Goal: Ask a question

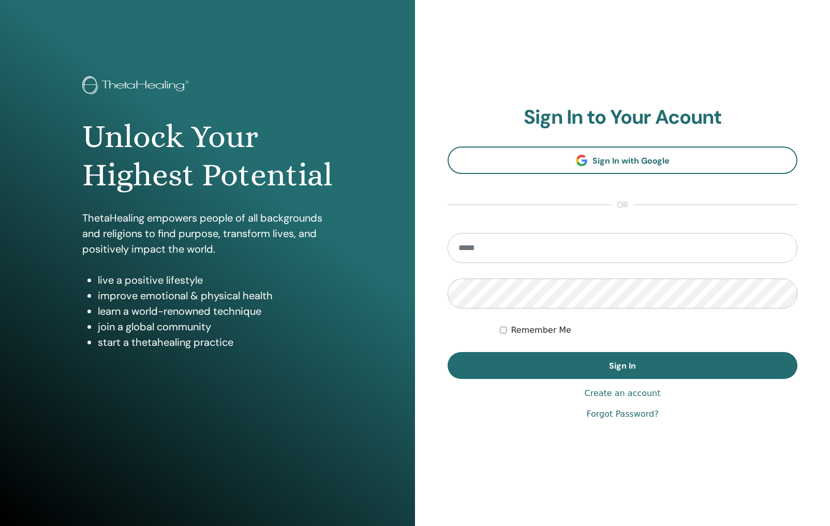
type input "**********"
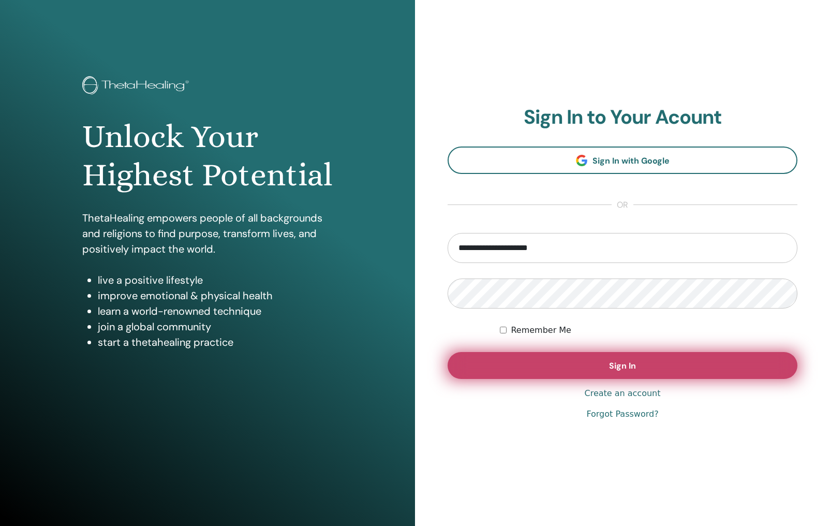
click at [634, 362] on span "Sign In" at bounding box center [622, 365] width 27 height 11
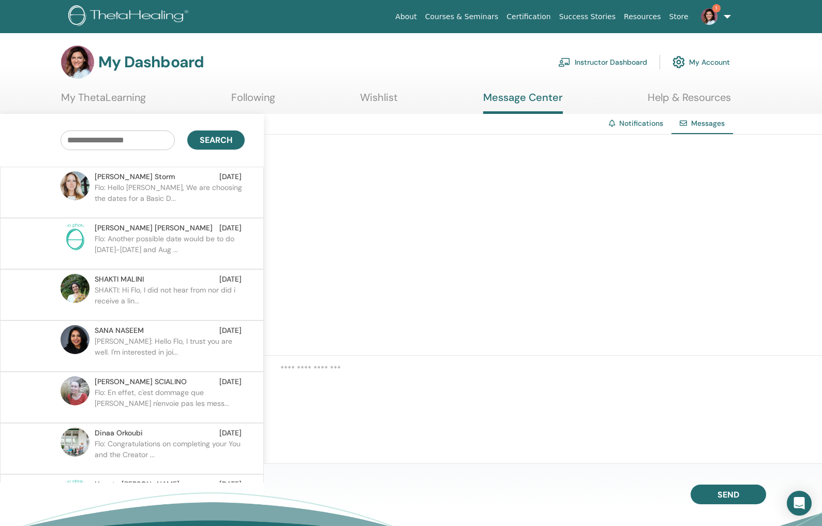
click at [715, 22] on img at bounding box center [709, 16] width 17 height 17
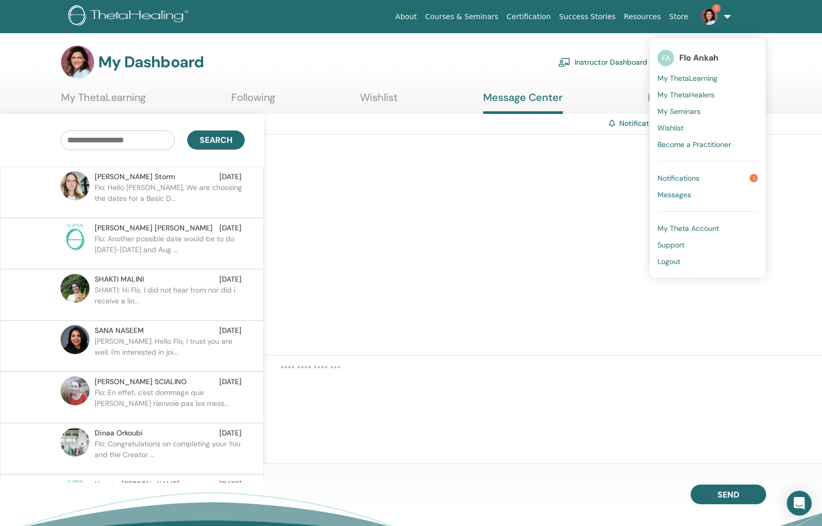
click at [692, 177] on span "Notifications" at bounding box center [679, 177] width 42 height 9
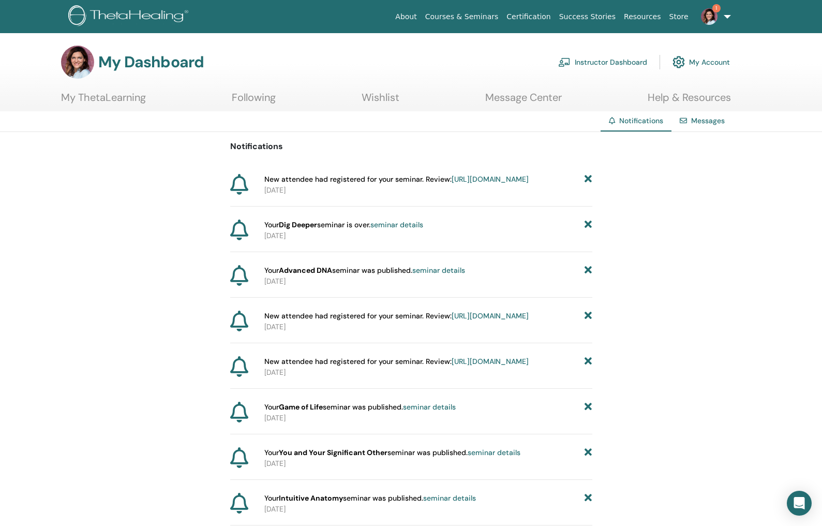
click at [468, 184] on link "[URL][DOMAIN_NAME]" at bounding box center [490, 178] width 77 height 9
click at [807, 500] on div "Open Intercom Messenger" at bounding box center [799, 502] width 27 height 27
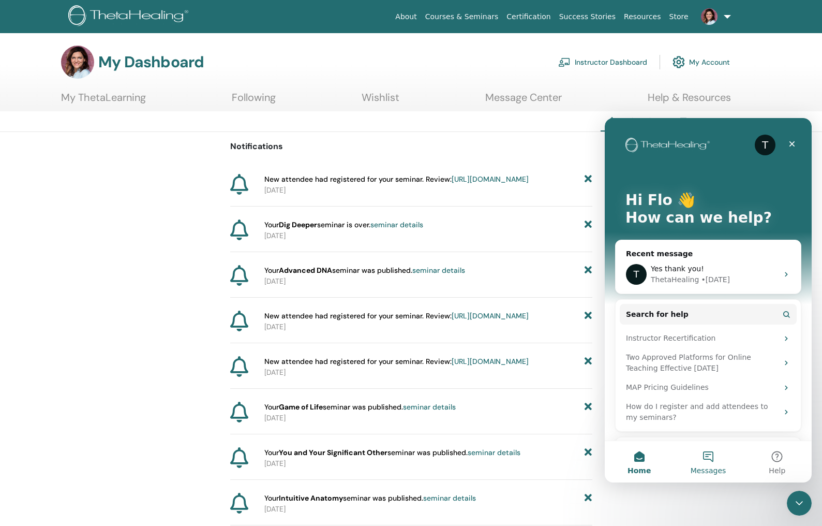
click at [715, 462] on button "Messages" at bounding box center [708, 461] width 69 height 41
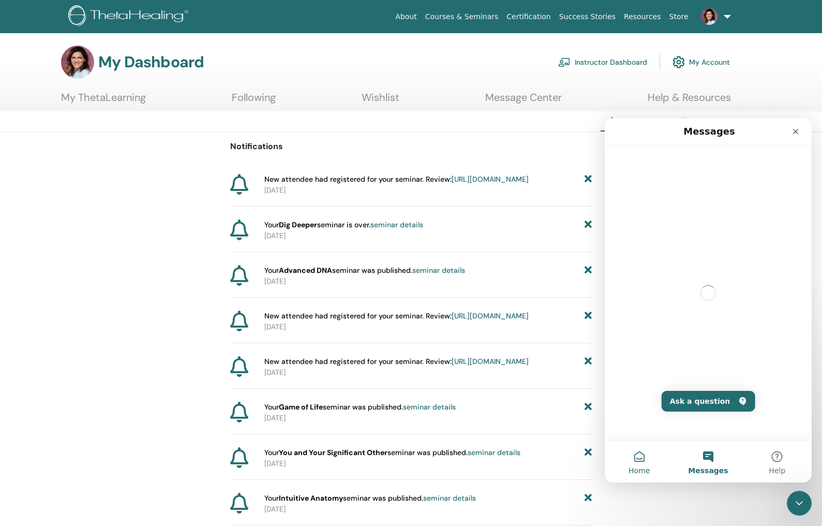
click at [652, 461] on button "Home" at bounding box center [639, 461] width 69 height 41
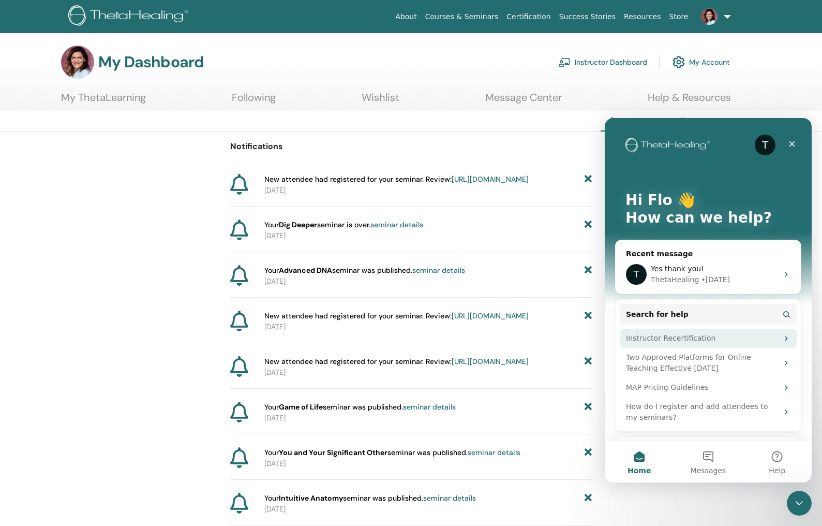
click at [683, 342] on div "Instructor Recertification" at bounding box center [702, 338] width 152 height 11
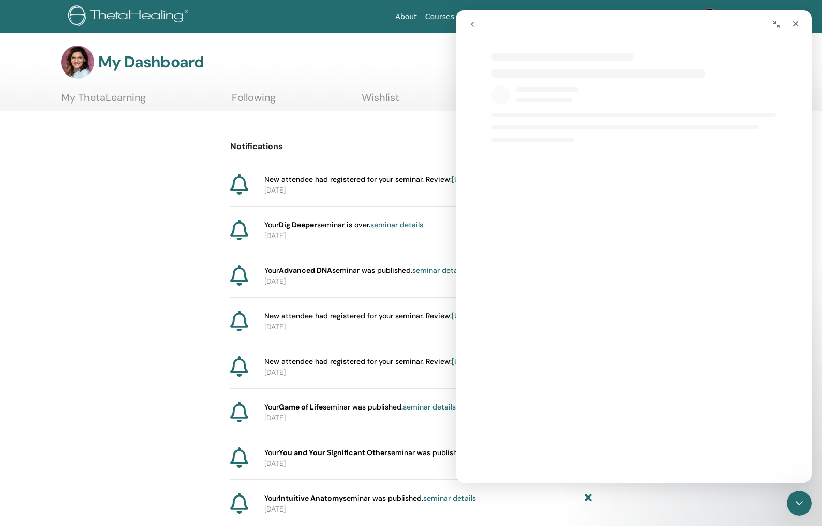
select select "**"
click at [633, 56] on h1 "Instructor Recertification" at bounding box center [634, 58] width 356 height 31
click at [615, 68] on h1 "Instructor Recertification" at bounding box center [634, 58] width 356 height 31
click at [512, 71] on h1 "Instructor Recertification" at bounding box center [634, 58] width 356 height 31
drag, startPoint x: 477, startPoint y: 61, endPoint x: 662, endPoint y: 69, distance: 184.9
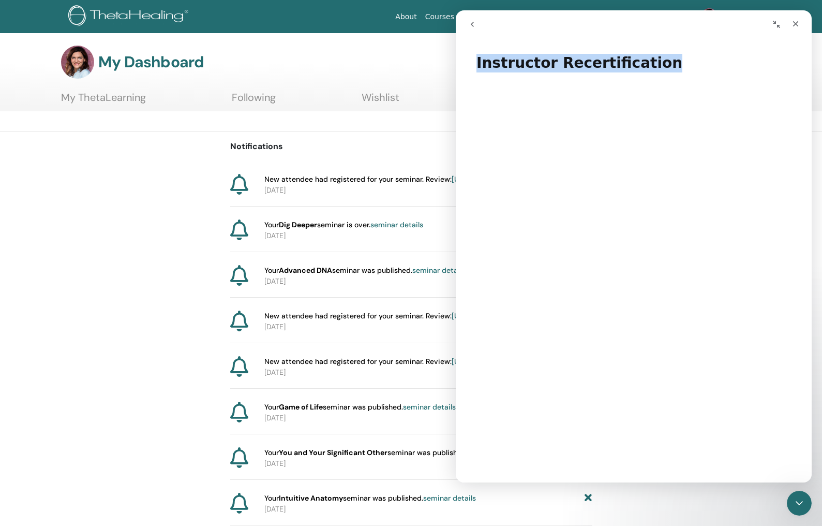
click at [662, 69] on h1 "Instructor Recertification" at bounding box center [634, 58] width 356 height 31
copy h1 "Instructor Recertification"
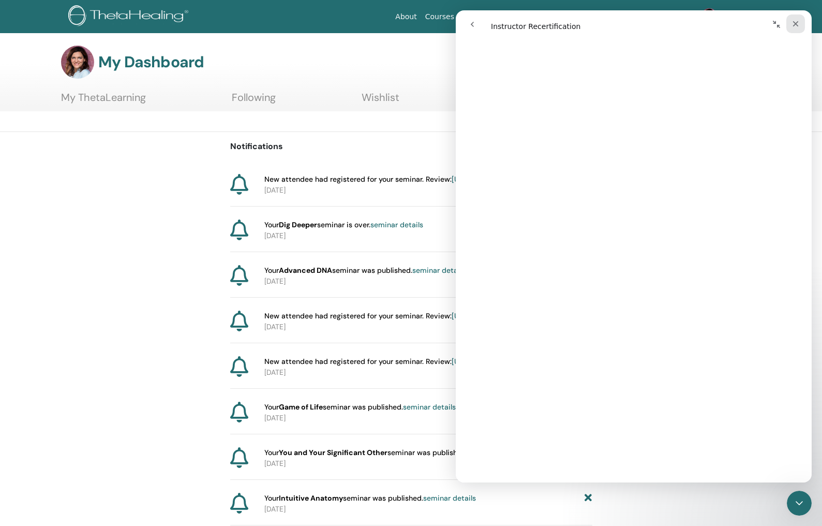
click at [792, 23] on icon "Close" at bounding box center [796, 24] width 8 height 8
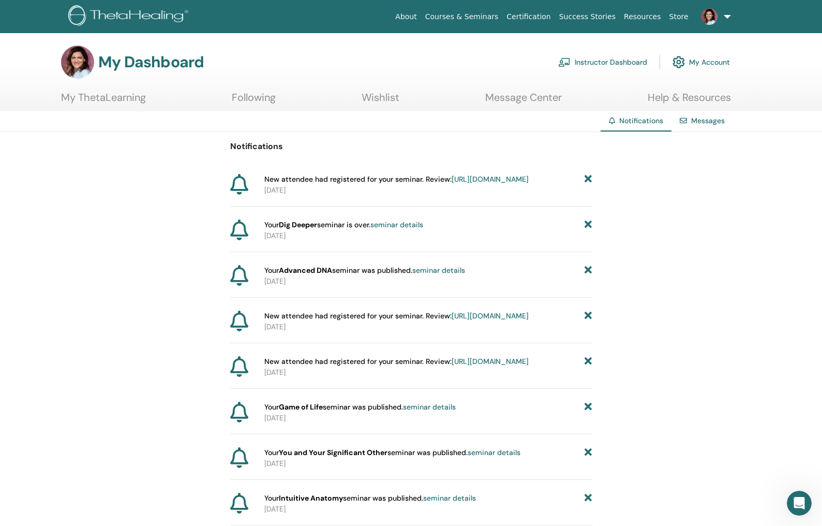
scroll to position [0, 0]
select select "**"
click at [799, 497] on icon "Open Intercom Messenger" at bounding box center [798, 501] width 17 height 17
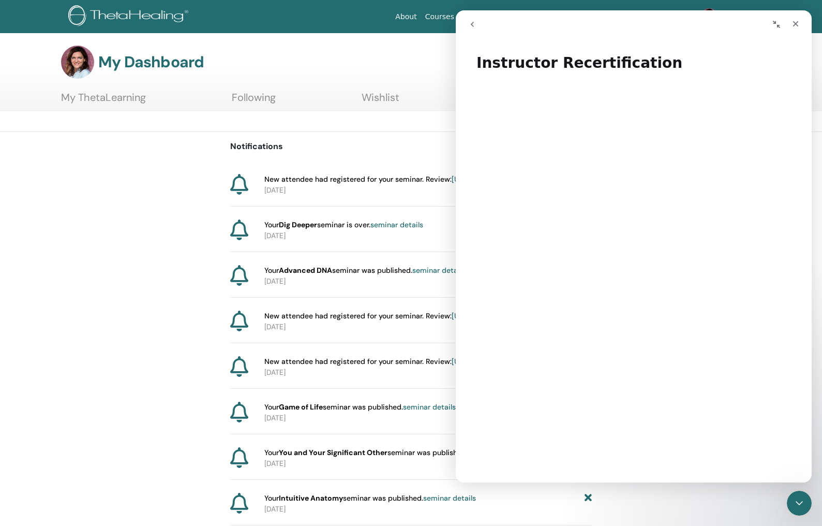
click at [468, 21] on icon "go back" at bounding box center [472, 24] width 8 height 8
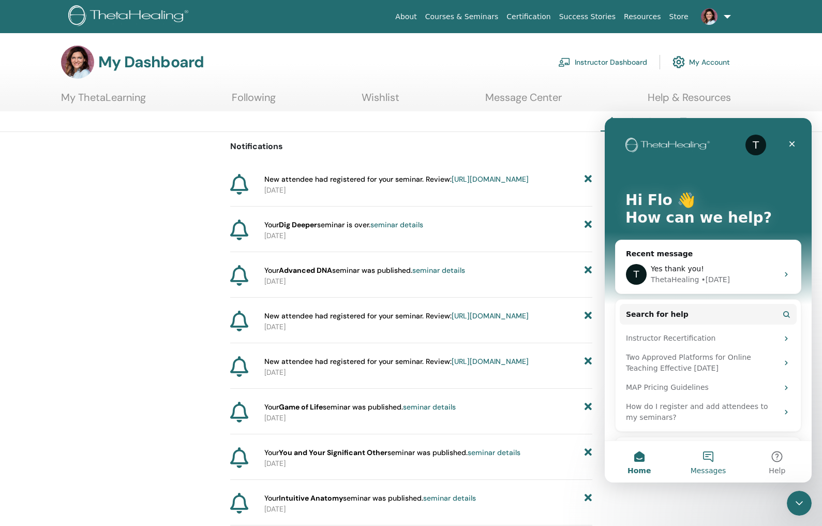
click at [716, 465] on button "Messages" at bounding box center [708, 461] width 69 height 41
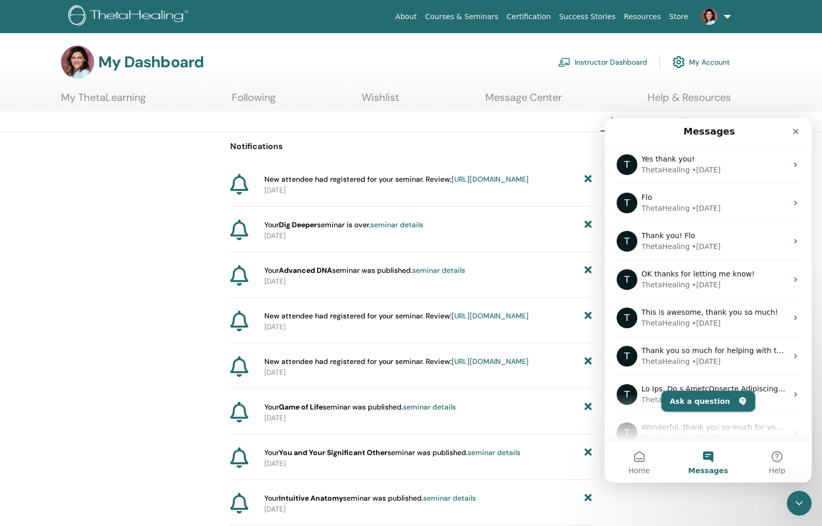
click at [700, 405] on button "Ask a question" at bounding box center [709, 401] width 94 height 21
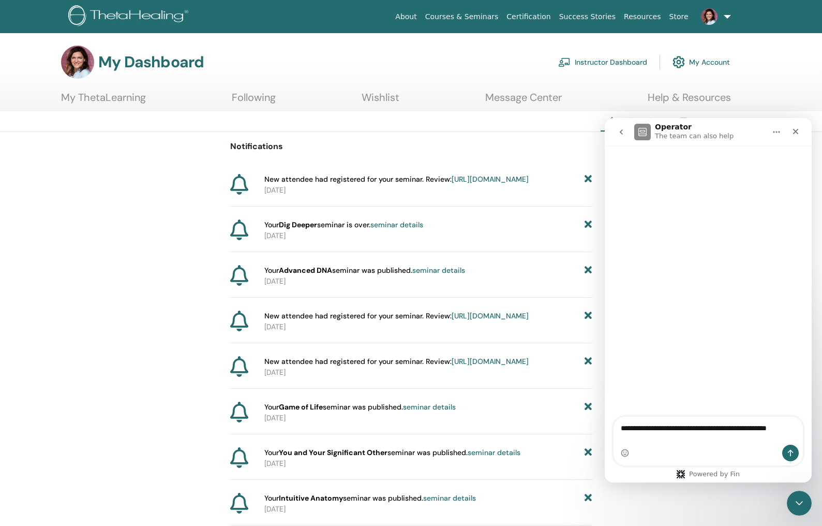
type textarea "**********"
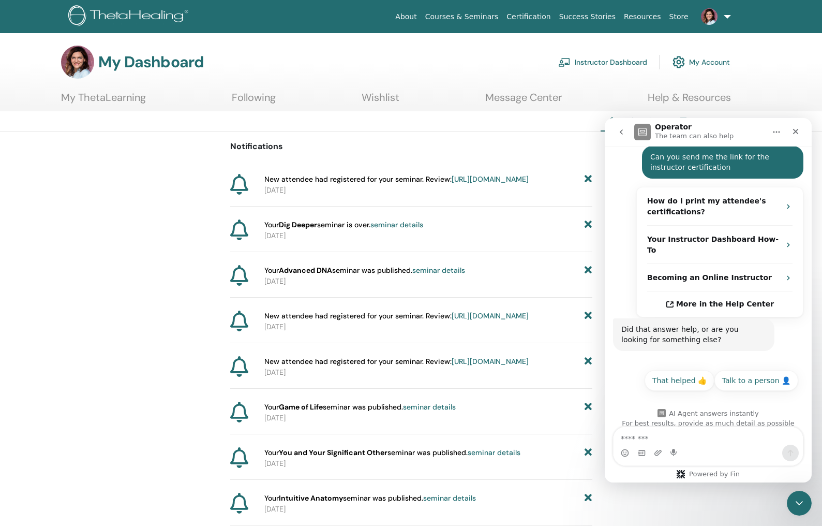
scroll to position [135, 0]
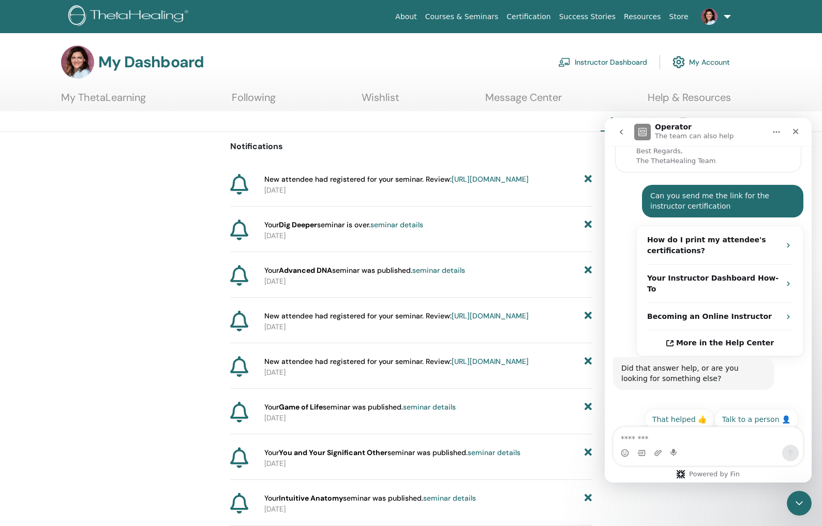
click at [674, 429] on textarea "Message…" at bounding box center [708, 436] width 189 height 18
type textarea "**********"
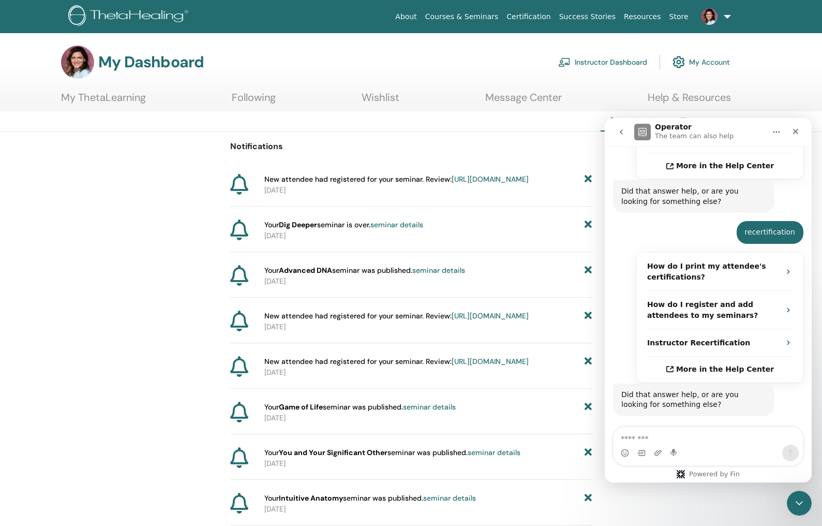
scroll to position [338, 0]
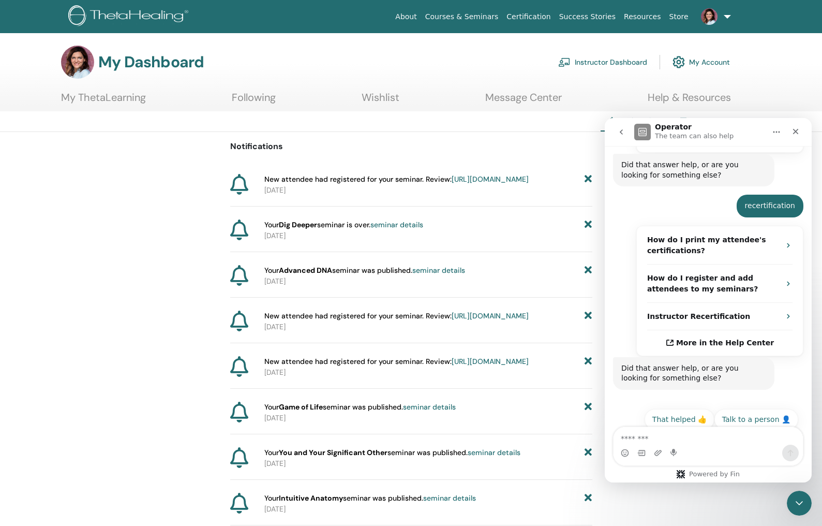
click at [701, 431] on textarea "Message…" at bounding box center [708, 436] width 189 height 18
click at [722, 196] on div "recertification Flo • Just now" at bounding box center [708, 210] width 190 height 31
click at [675, 439] on textarea "Message…" at bounding box center [708, 436] width 189 height 18
click at [440, 79] on section "My Dashboard Instructor Dashboard My Account My ThetaLearning Following Wishlist" at bounding box center [411, 79] width 822 height 66
click at [467, 56] on div "My Dashboard Instructor Dashboard My Account" at bounding box center [395, 62] width 669 height 33
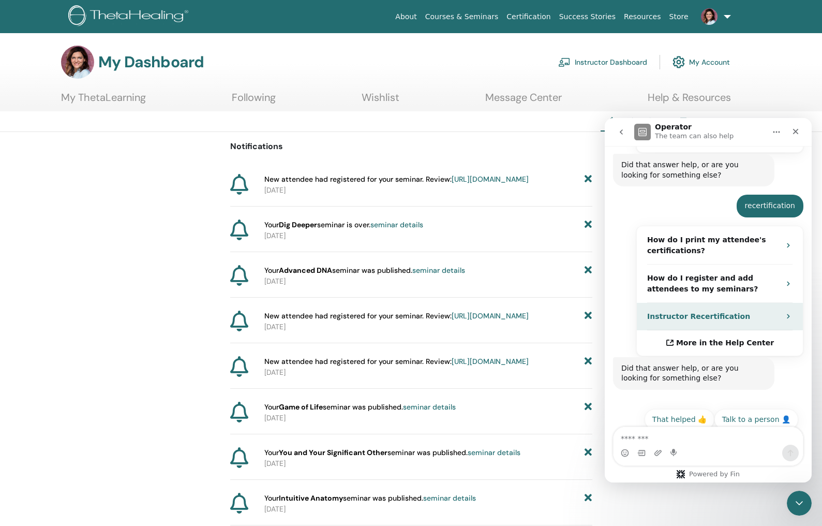
click at [788, 309] on div "Instructor Recertification" at bounding box center [720, 316] width 166 height 27
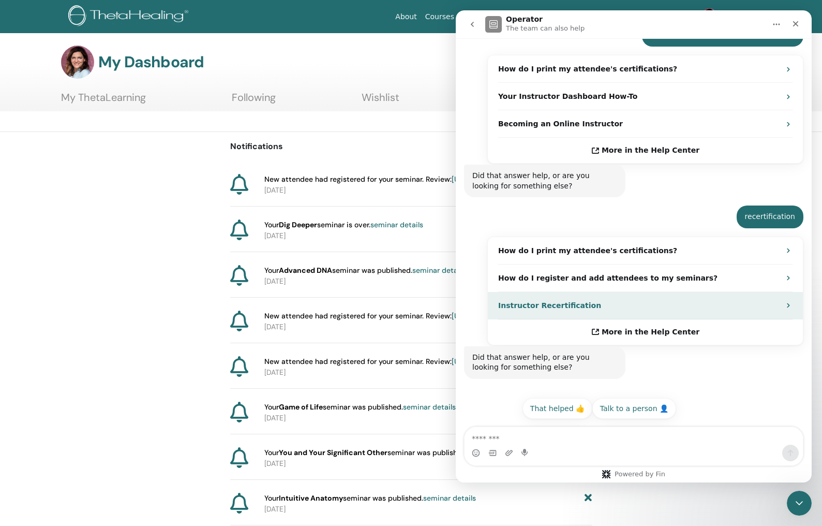
scroll to position [0, 0]
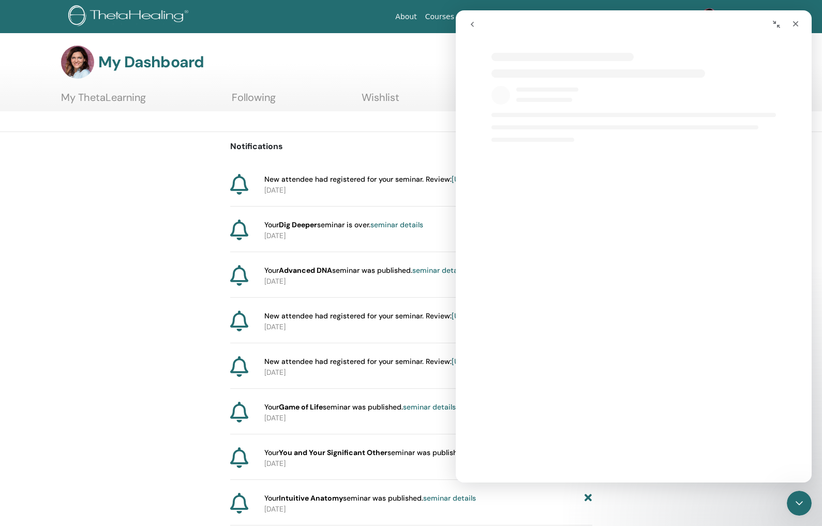
select select "**"
click at [773, 26] on icon "Collapse window" at bounding box center [777, 24] width 8 height 8
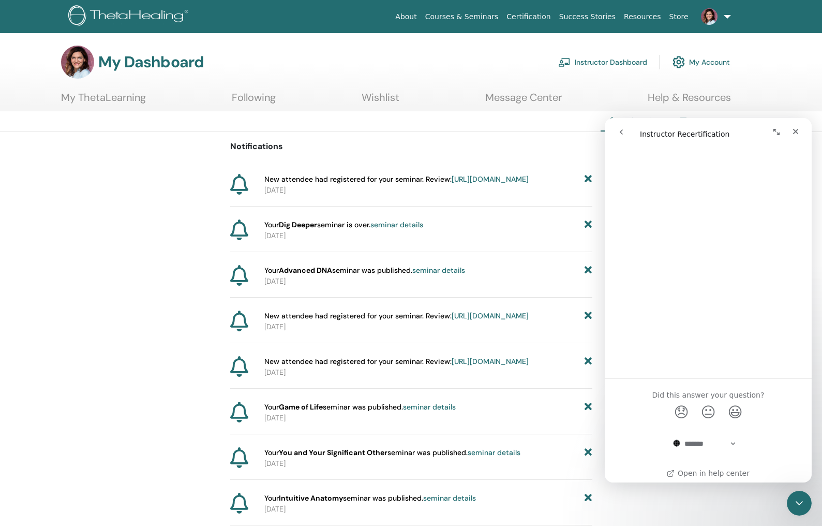
scroll to position [2444, 0]
click at [628, 132] on button "go back" at bounding box center [622, 132] width 20 height 20
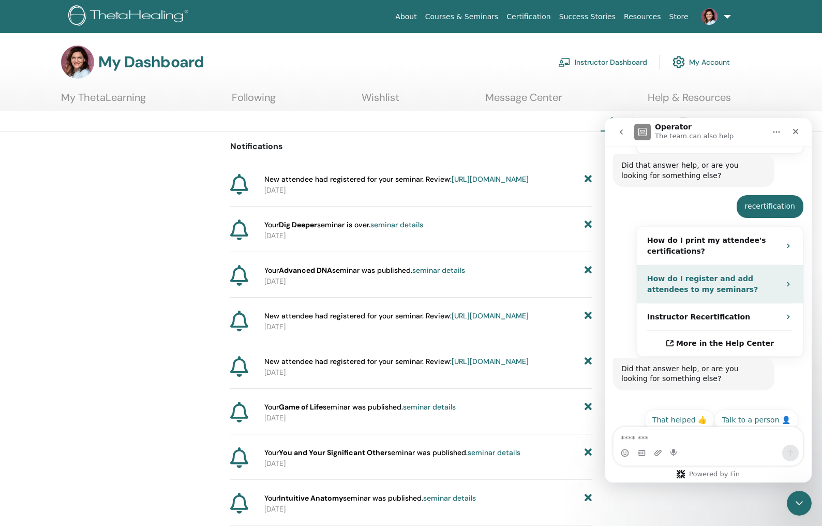
scroll to position [338, 0]
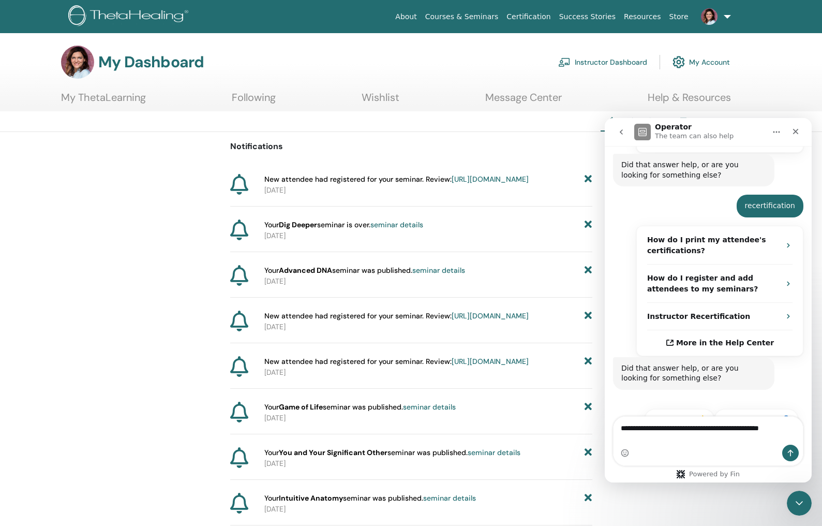
type textarea "**********"
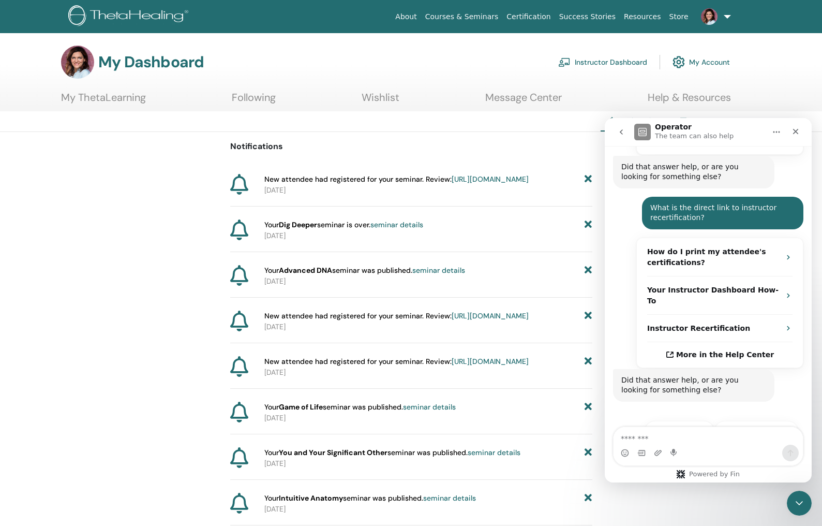
scroll to position [540, 0]
click at [704, 375] on div "Did that answer help, or are you looking for something else? Operator • AI Agen…" at bounding box center [693, 384] width 161 height 33
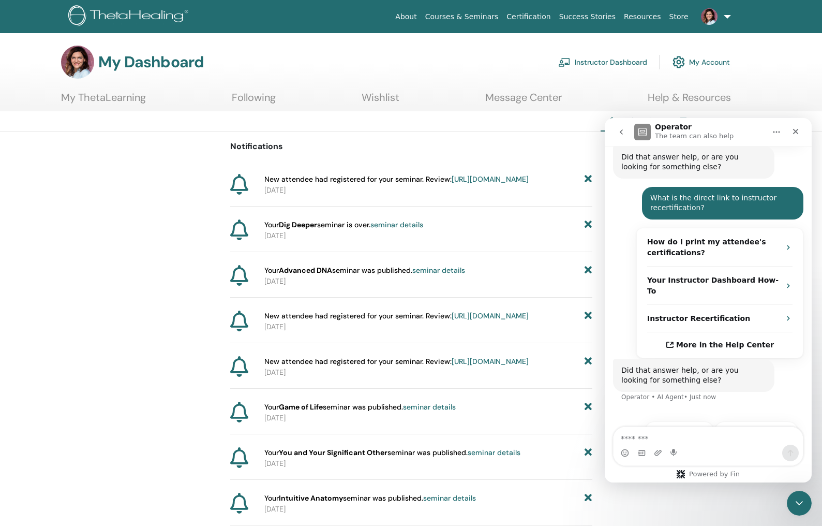
scroll to position [551, 0]
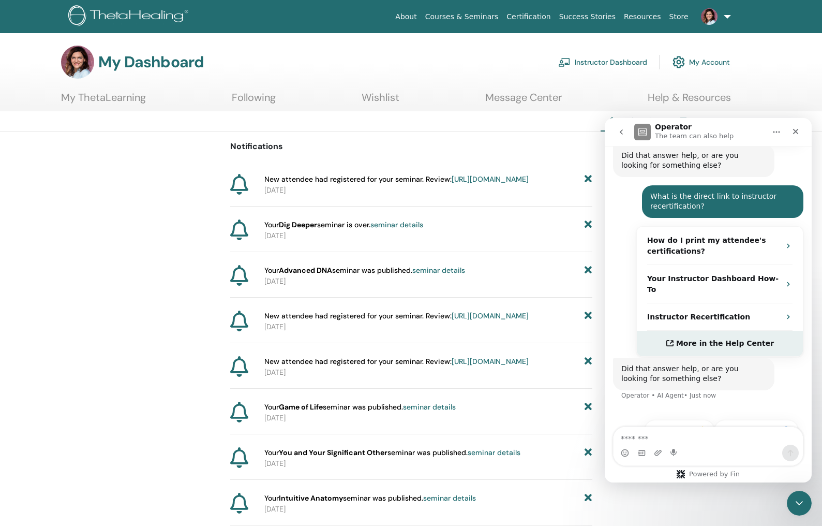
click at [741, 339] on span "More in the Help Center" at bounding box center [725, 343] width 98 height 9
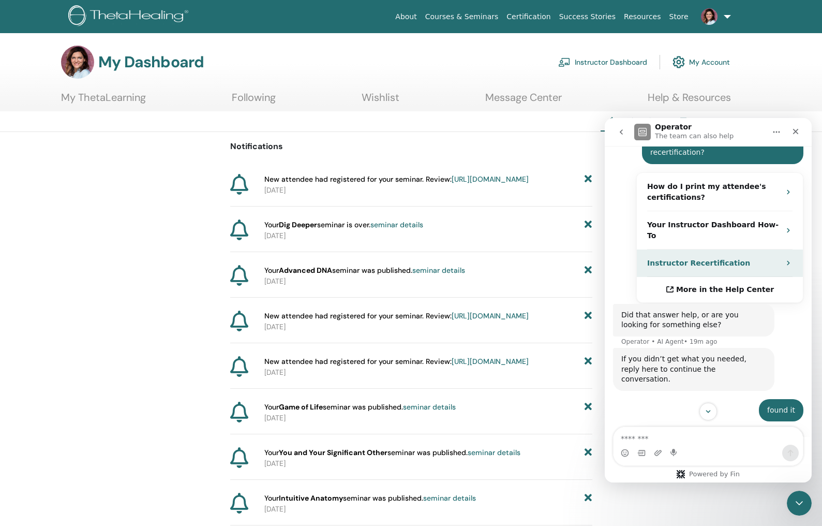
scroll to position [572, 0]
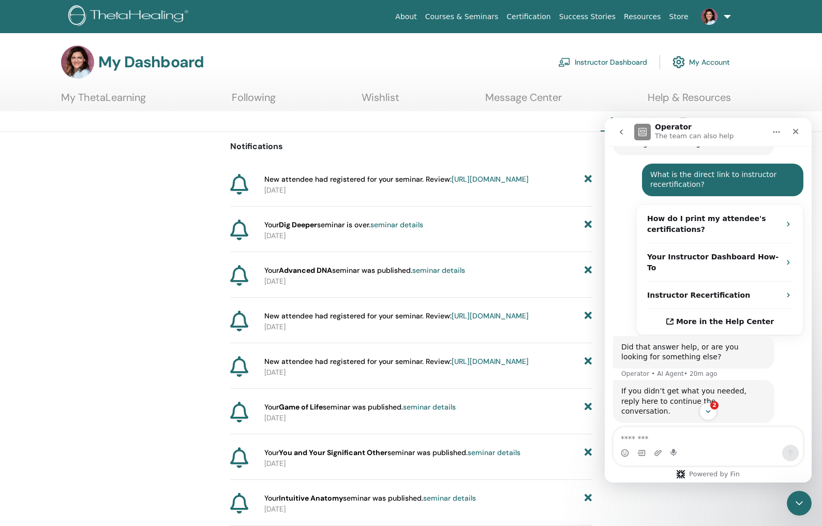
drag, startPoint x: 711, startPoint y: 412, endPoint x: 706, endPoint y: 395, distance: 17.8
click at [711, 412] on icon "Scroll to bottom" at bounding box center [708, 411] width 8 height 8
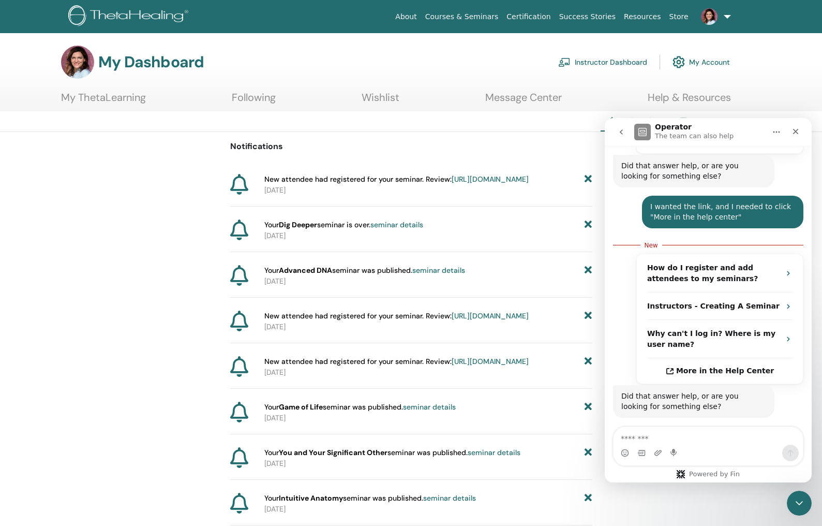
scroll to position [952, 0]
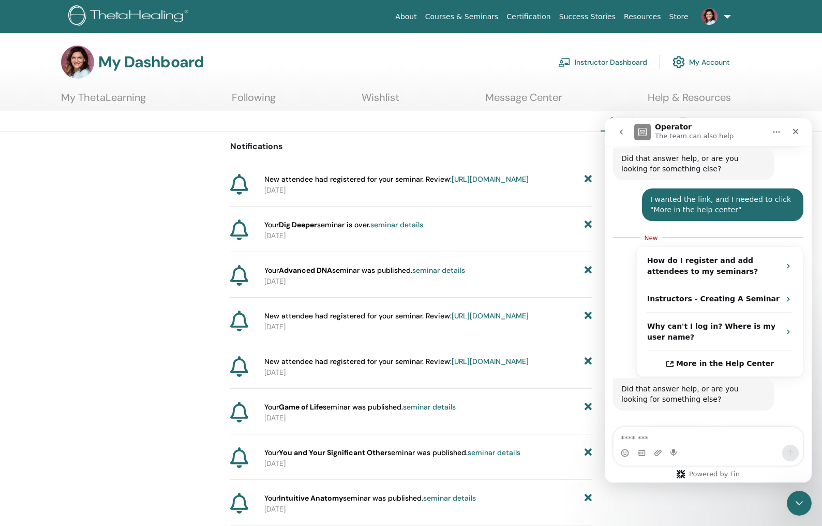
click at [686, 429] on button "That helped 👍" at bounding box center [680, 439] width 70 height 21
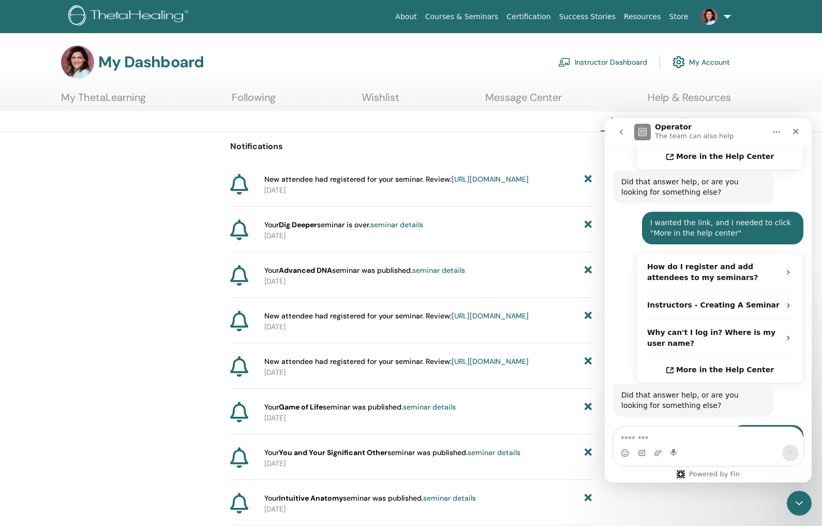
scroll to position [980, 0]
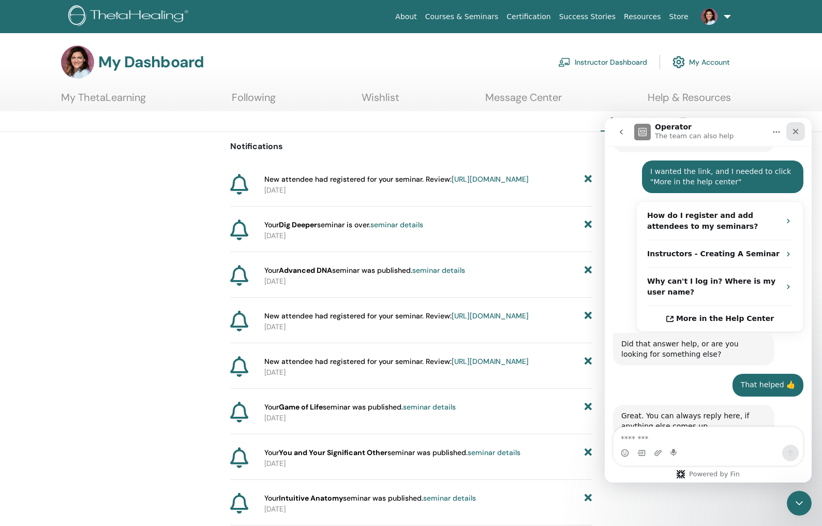
drag, startPoint x: 795, startPoint y: 135, endPoint x: 1396, endPoint y: 246, distance: 611.0
click at [795, 135] on icon "Close" at bounding box center [796, 131] width 8 height 8
